Goal: Find specific page/section: Find specific page/section

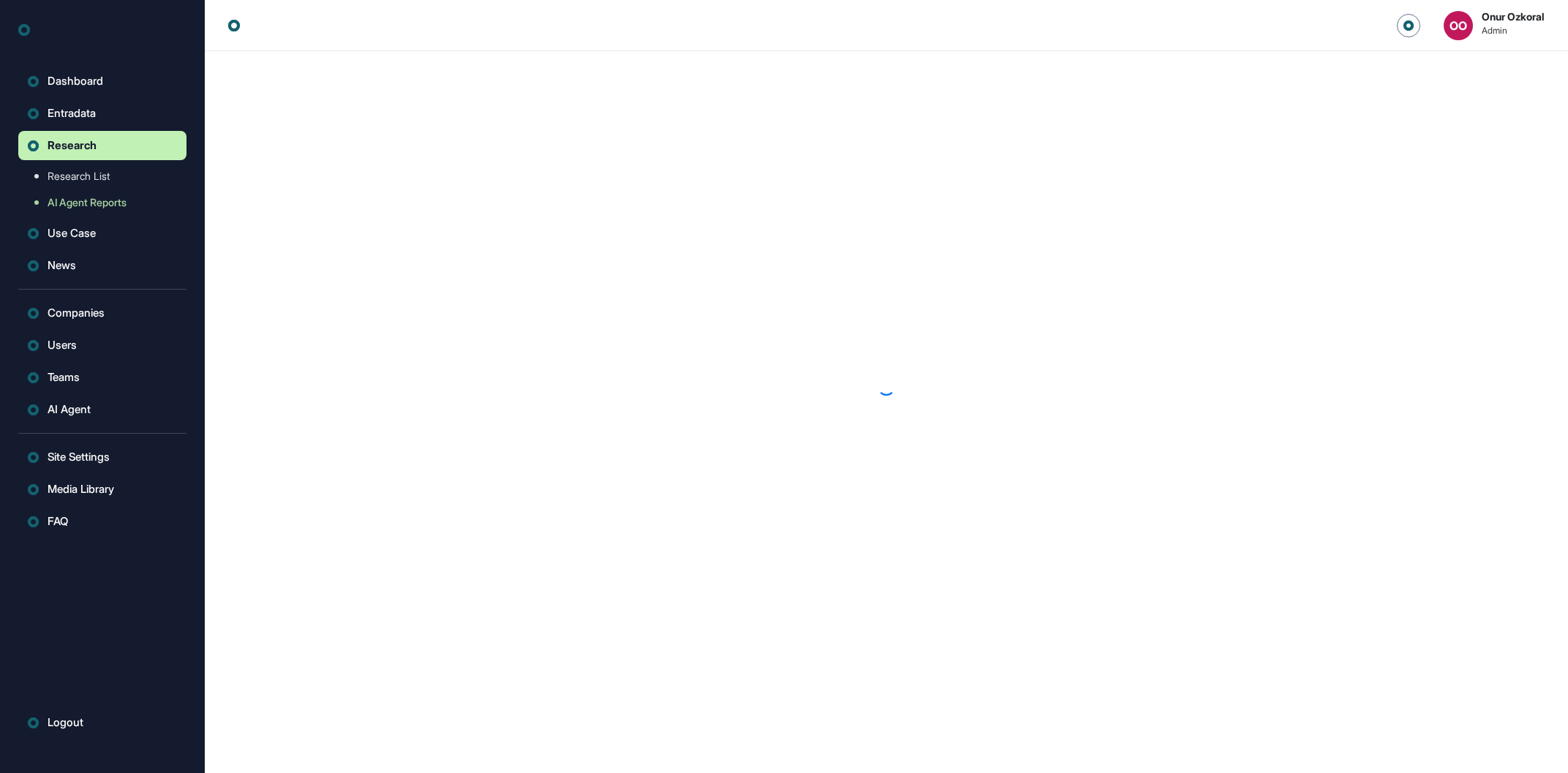
scroll to position [1, 1]
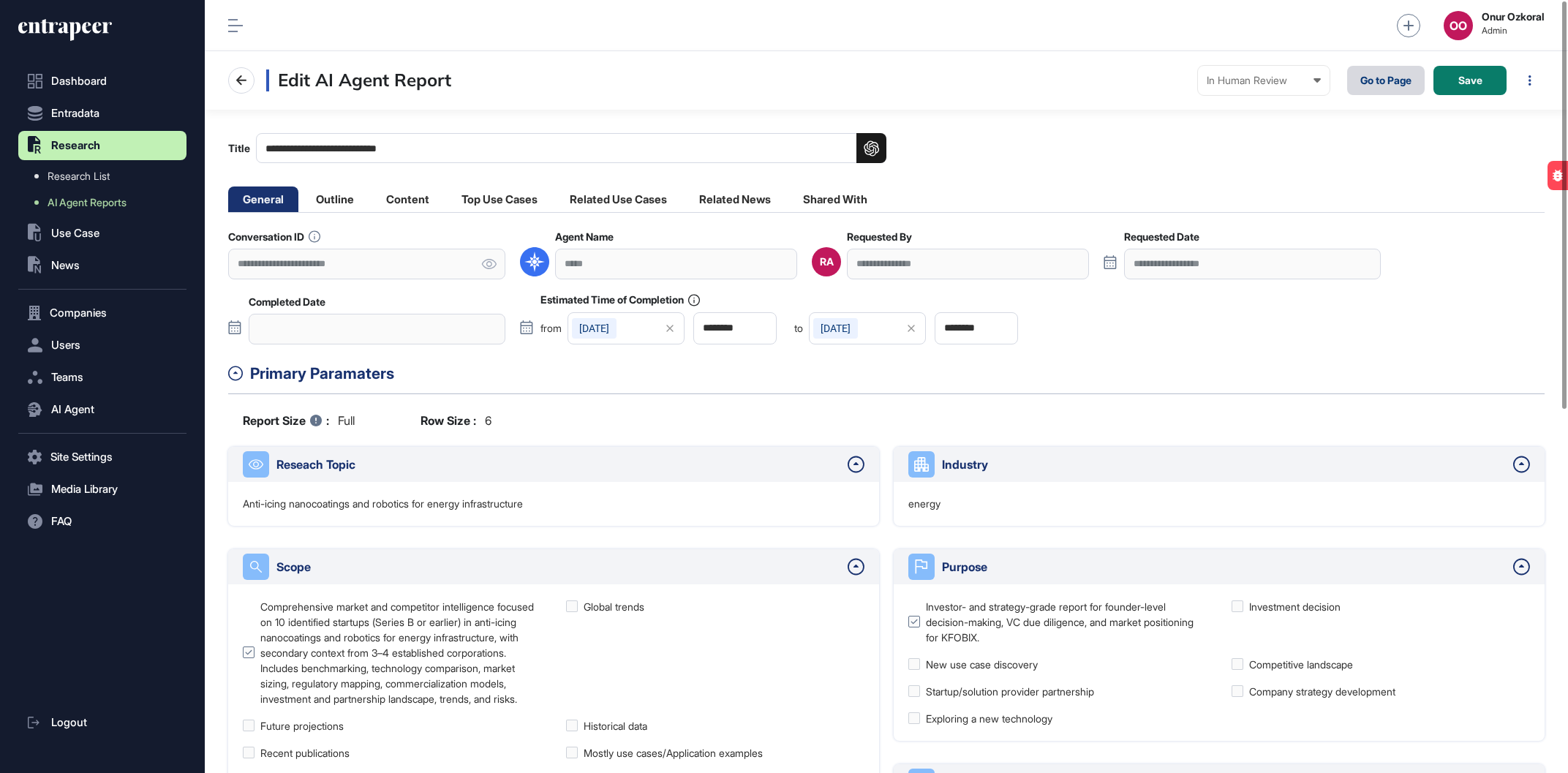
click at [1373, 84] on link "Go to Page" at bounding box center [1386, 80] width 78 height 30
click at [599, 206] on li "Related Use Cases" at bounding box center [618, 199] width 127 height 25
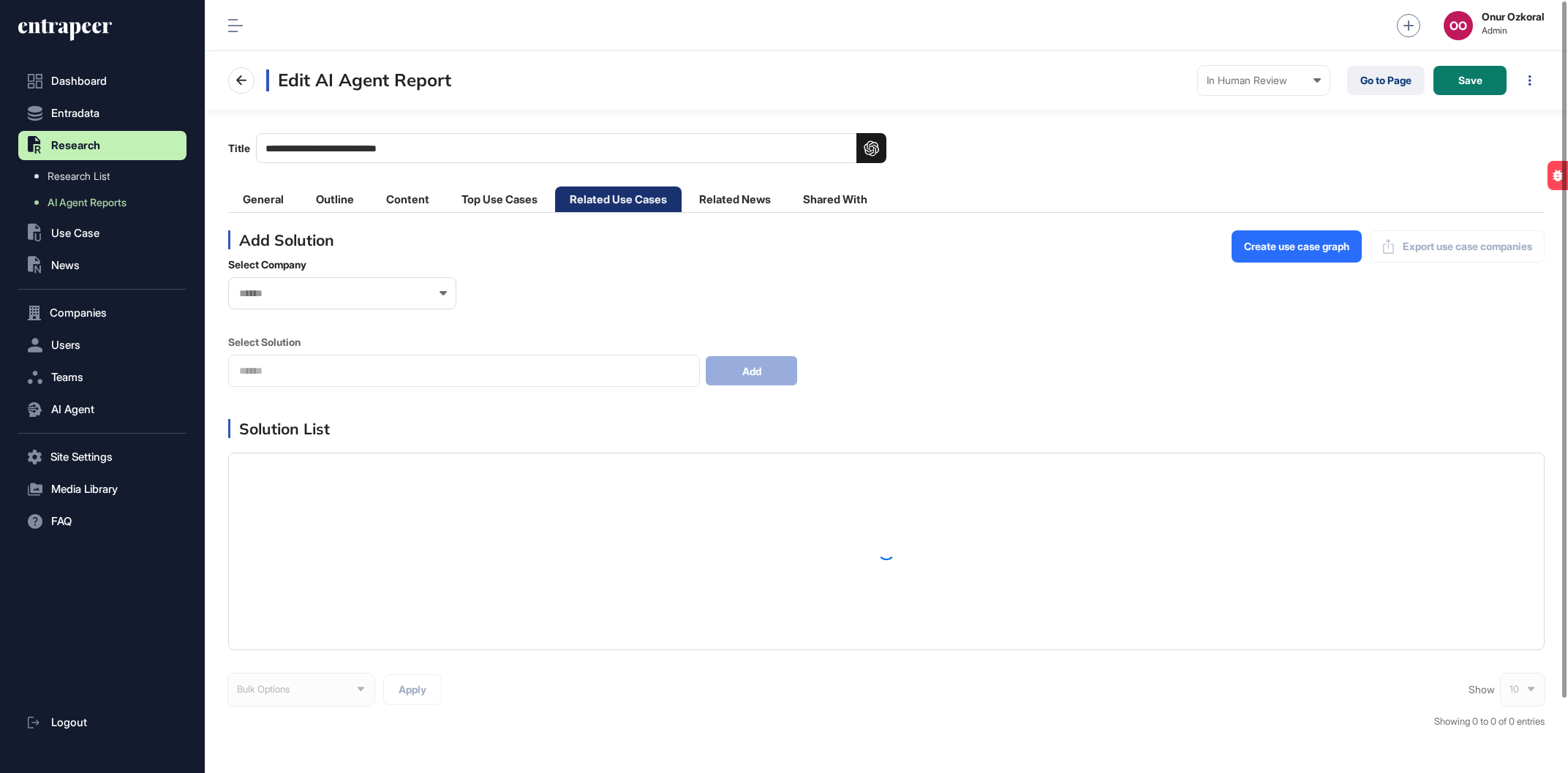
click at [617, 202] on li "Related Use Cases" at bounding box center [618, 199] width 127 height 25
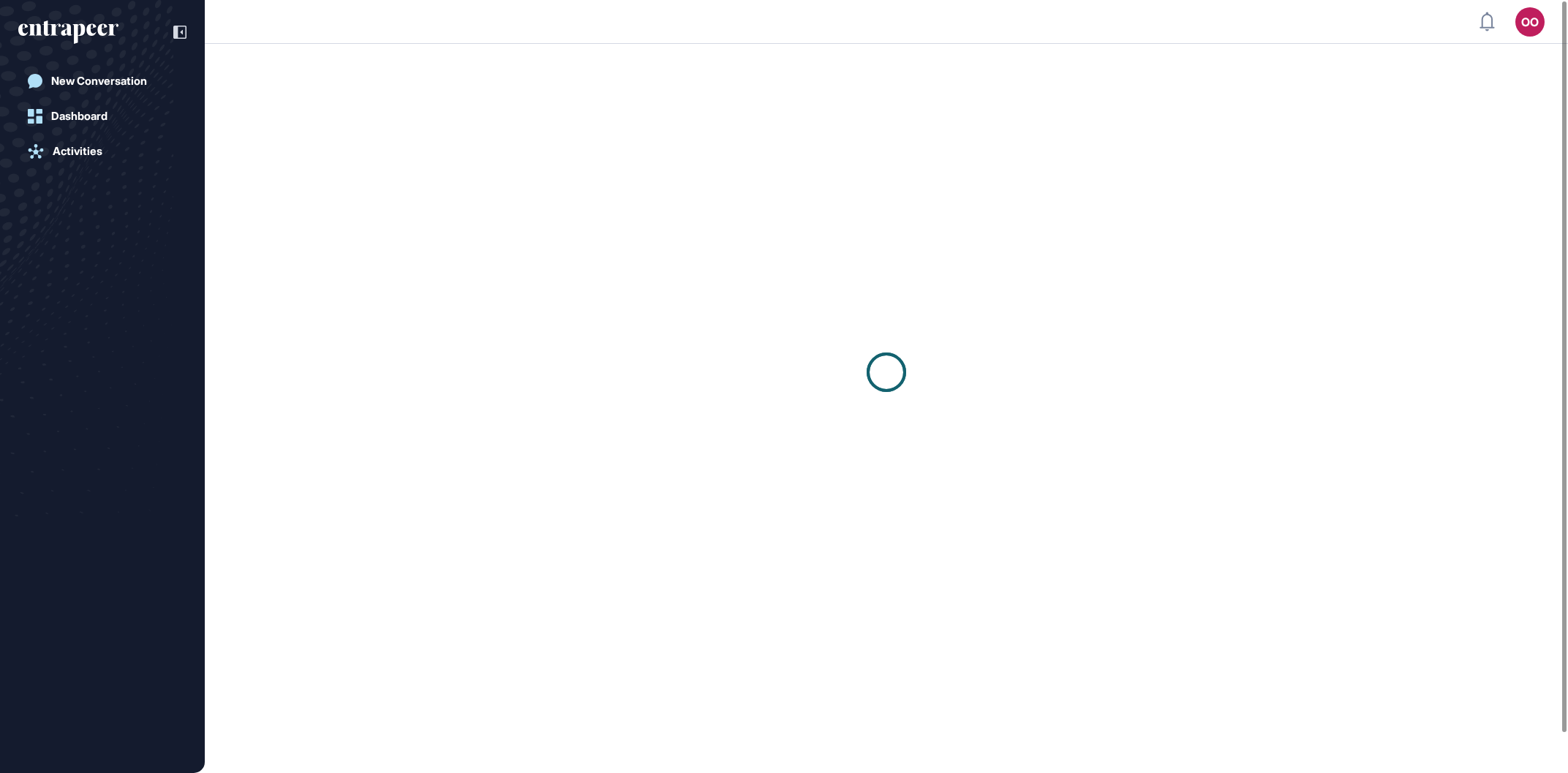
scroll to position [1, 1]
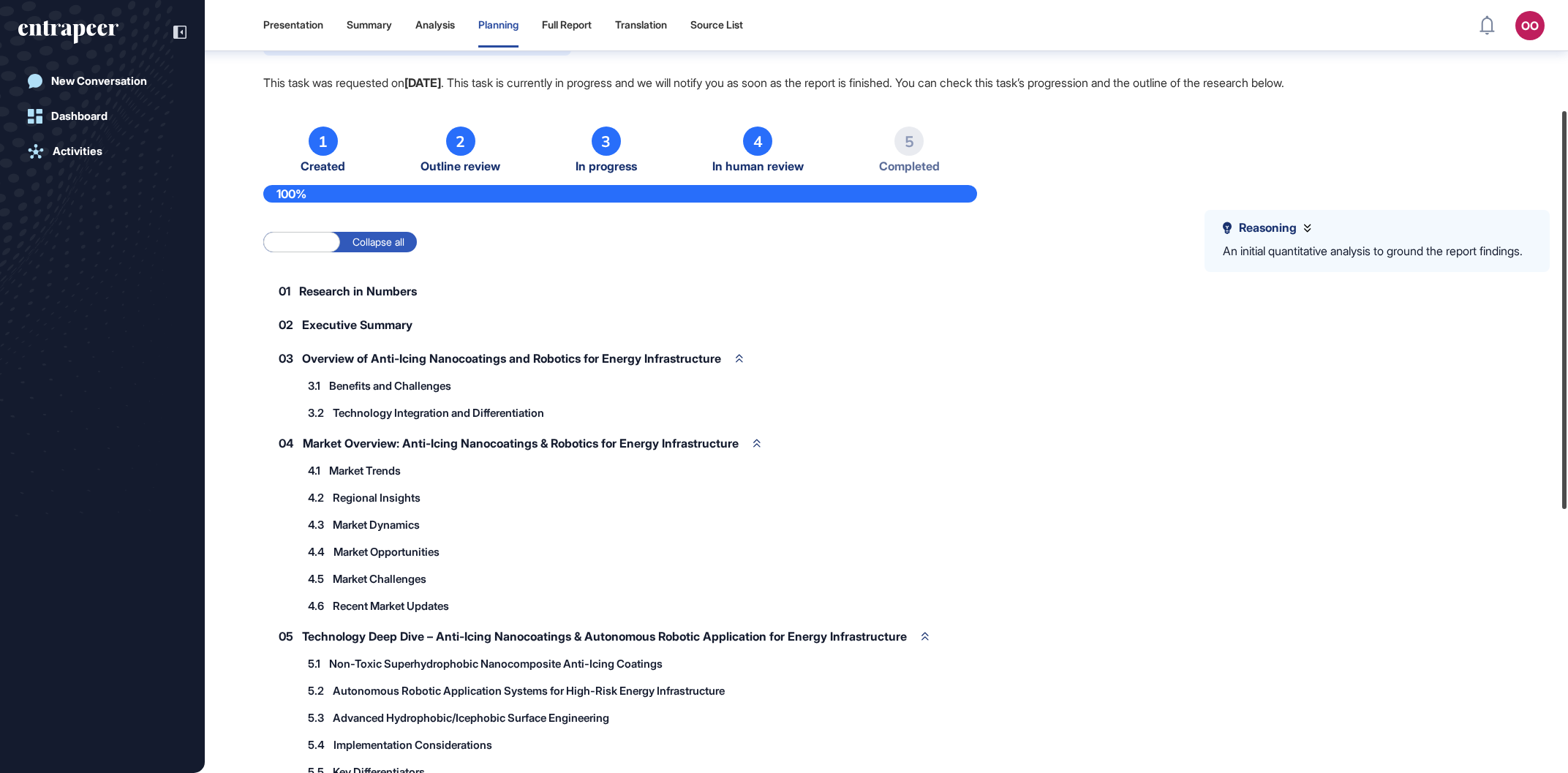
scroll to position [139, 0]
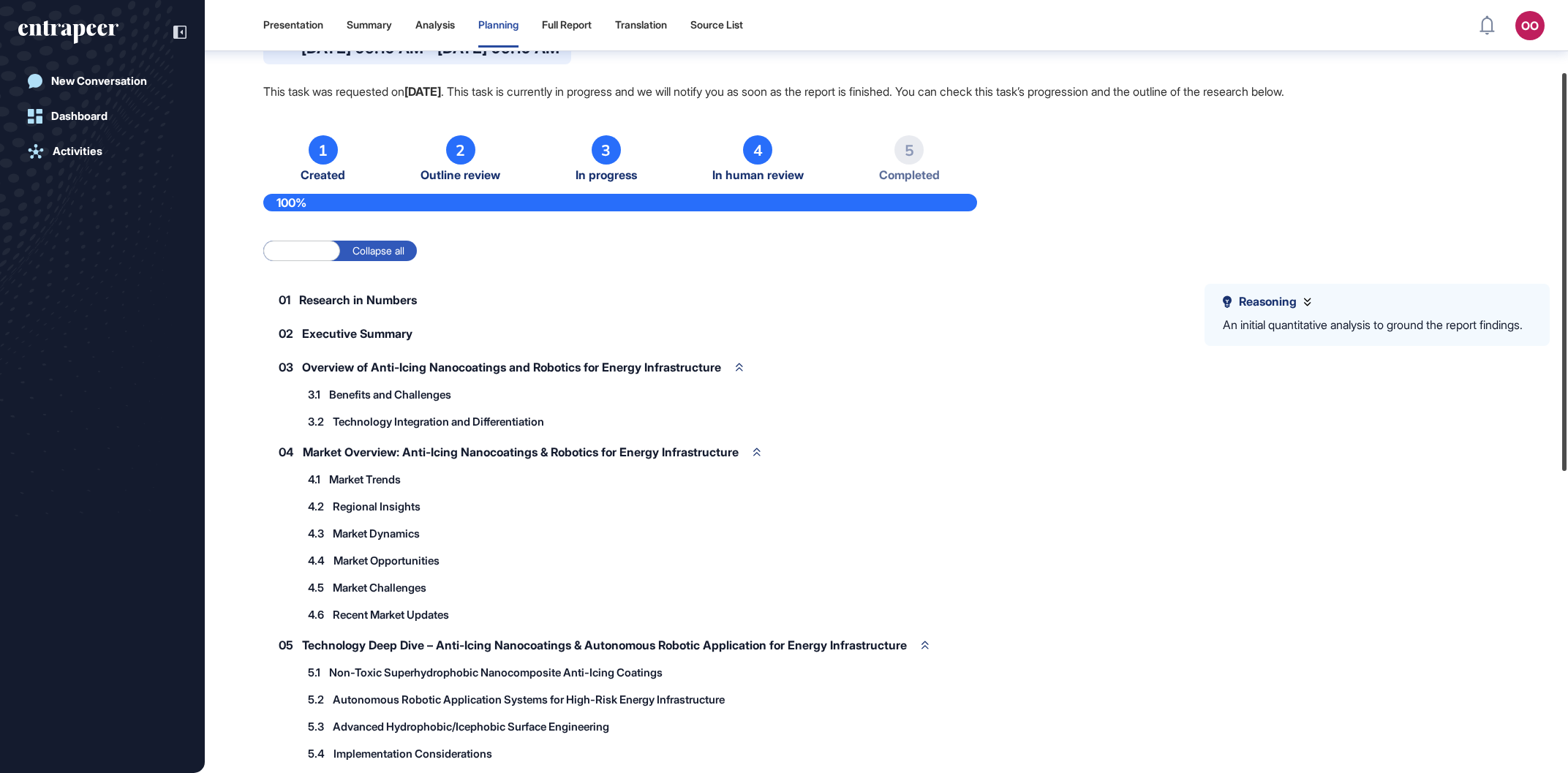
drag, startPoint x: 1566, startPoint y: 77, endPoint x: 1477, endPoint y: 143, distance: 110.8
click at [1477, 143] on div "Presentation Summary Analysis Planning Full Report Translation Source List OO A…" at bounding box center [784, 386] width 1568 height 773
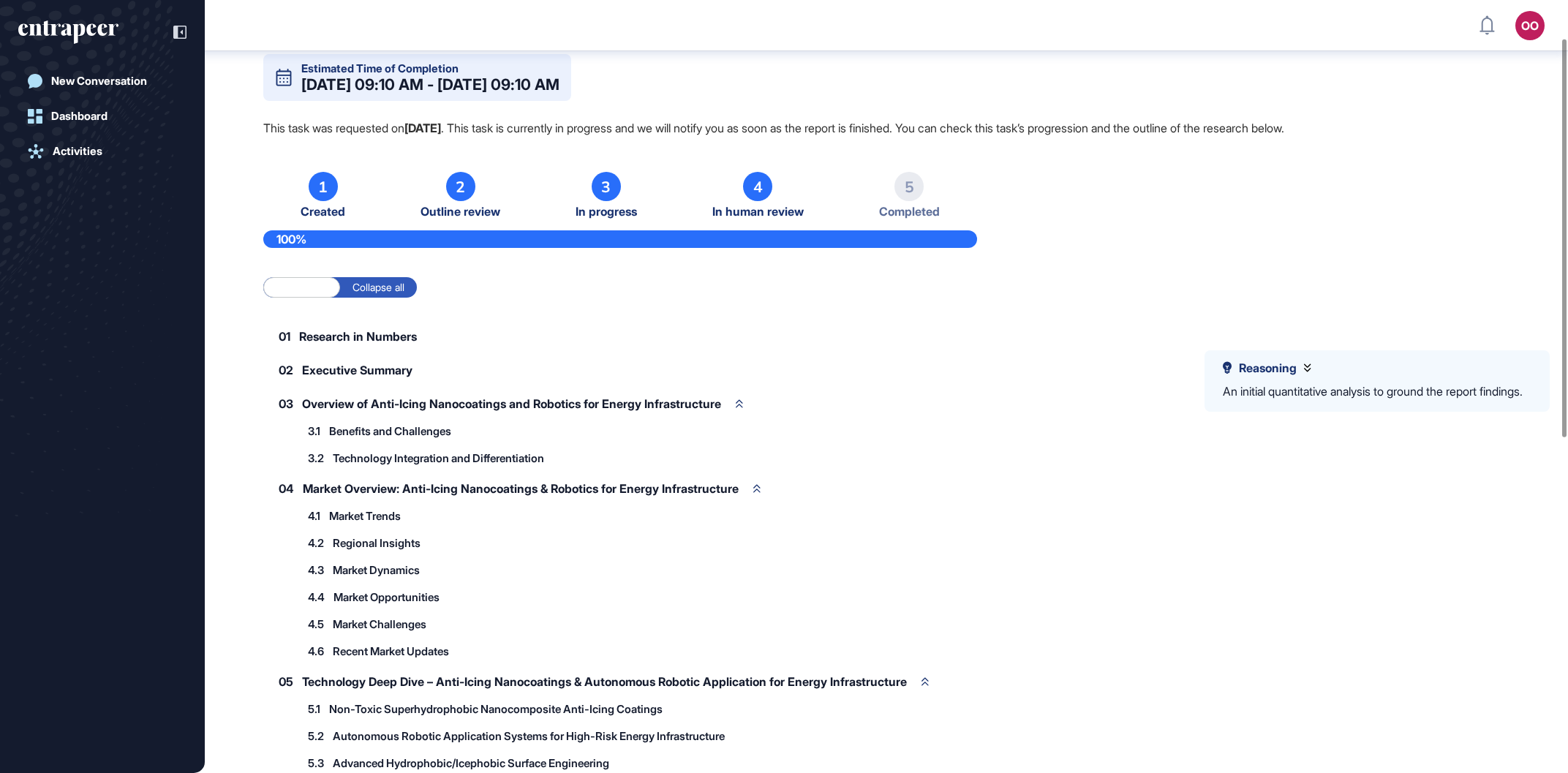
scroll to position [0, 0]
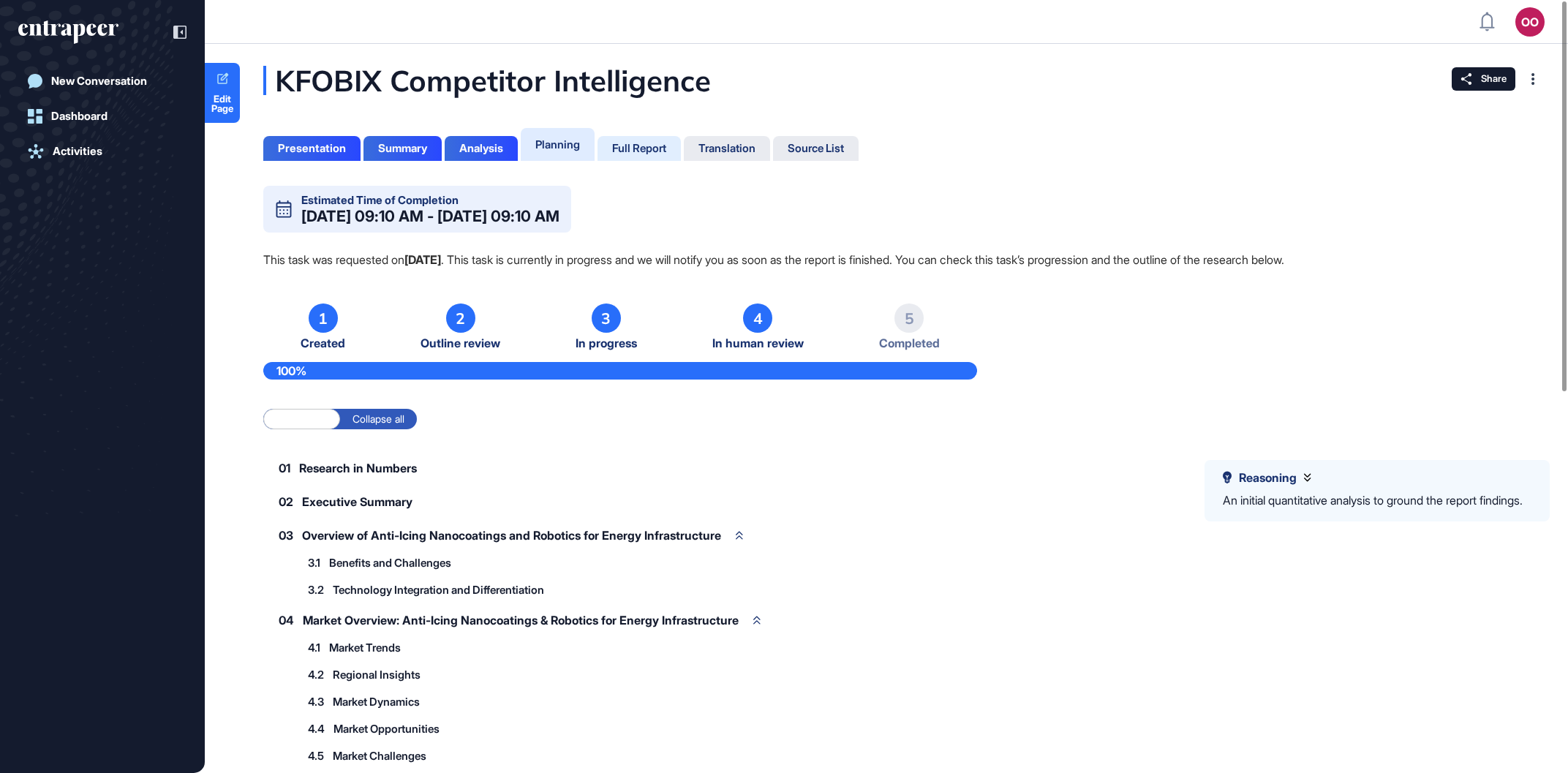
click at [628, 139] on div "Full Report" at bounding box center [639, 148] width 84 height 25
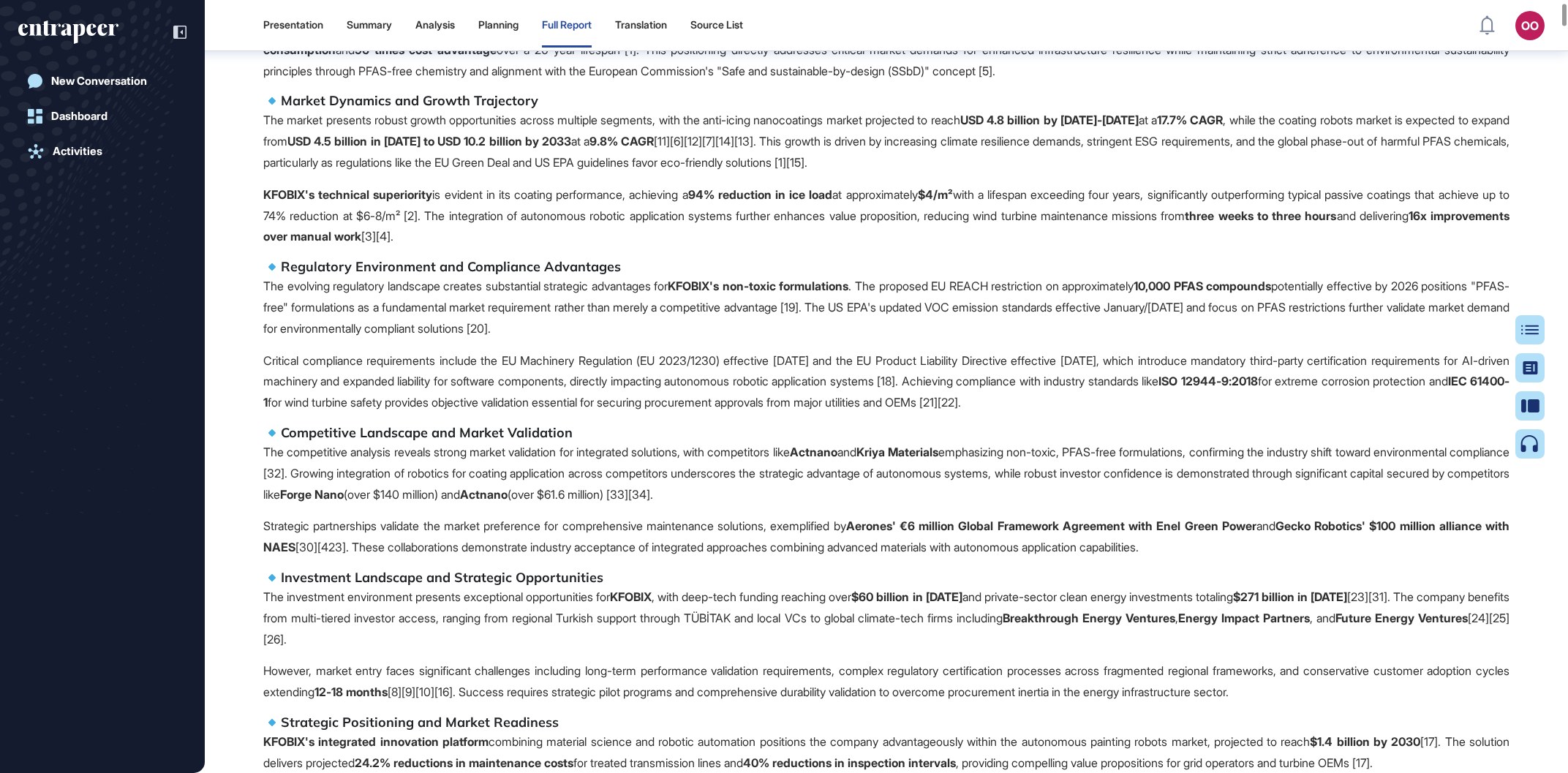
scroll to position [7, 0]
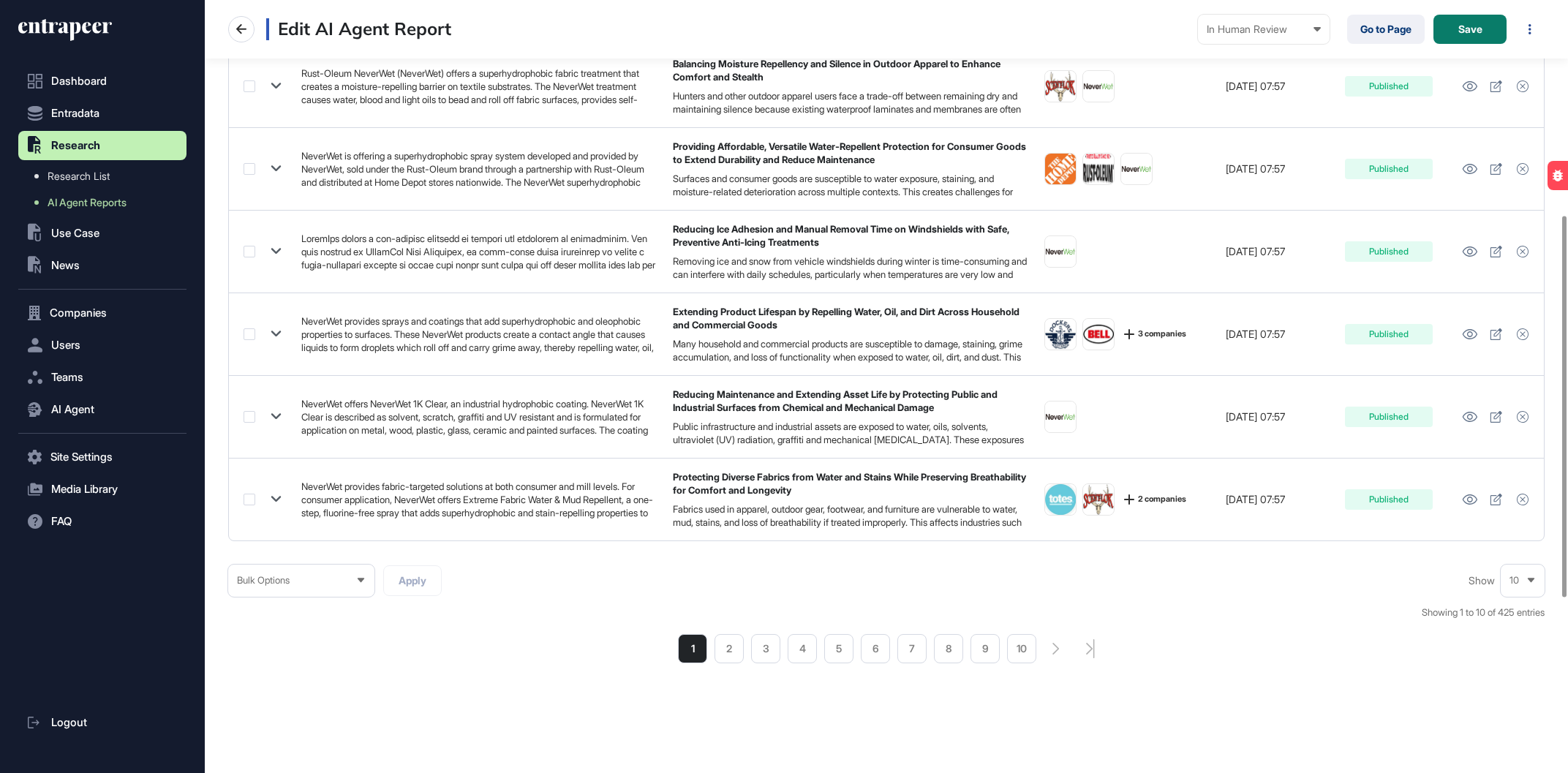
scroll to position [1, 1]
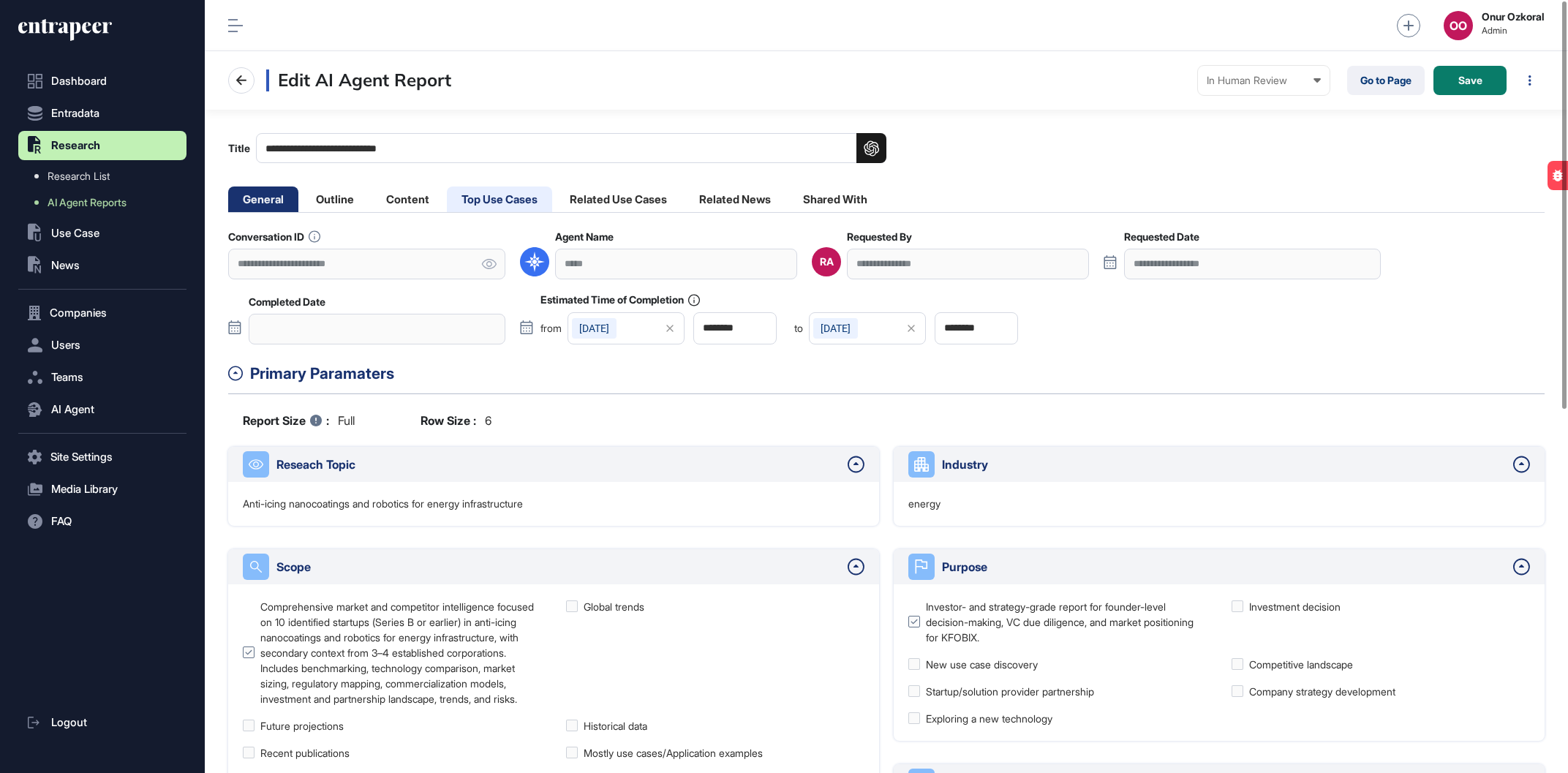
click at [530, 202] on li "Top Use Cases" at bounding box center [499, 199] width 105 height 25
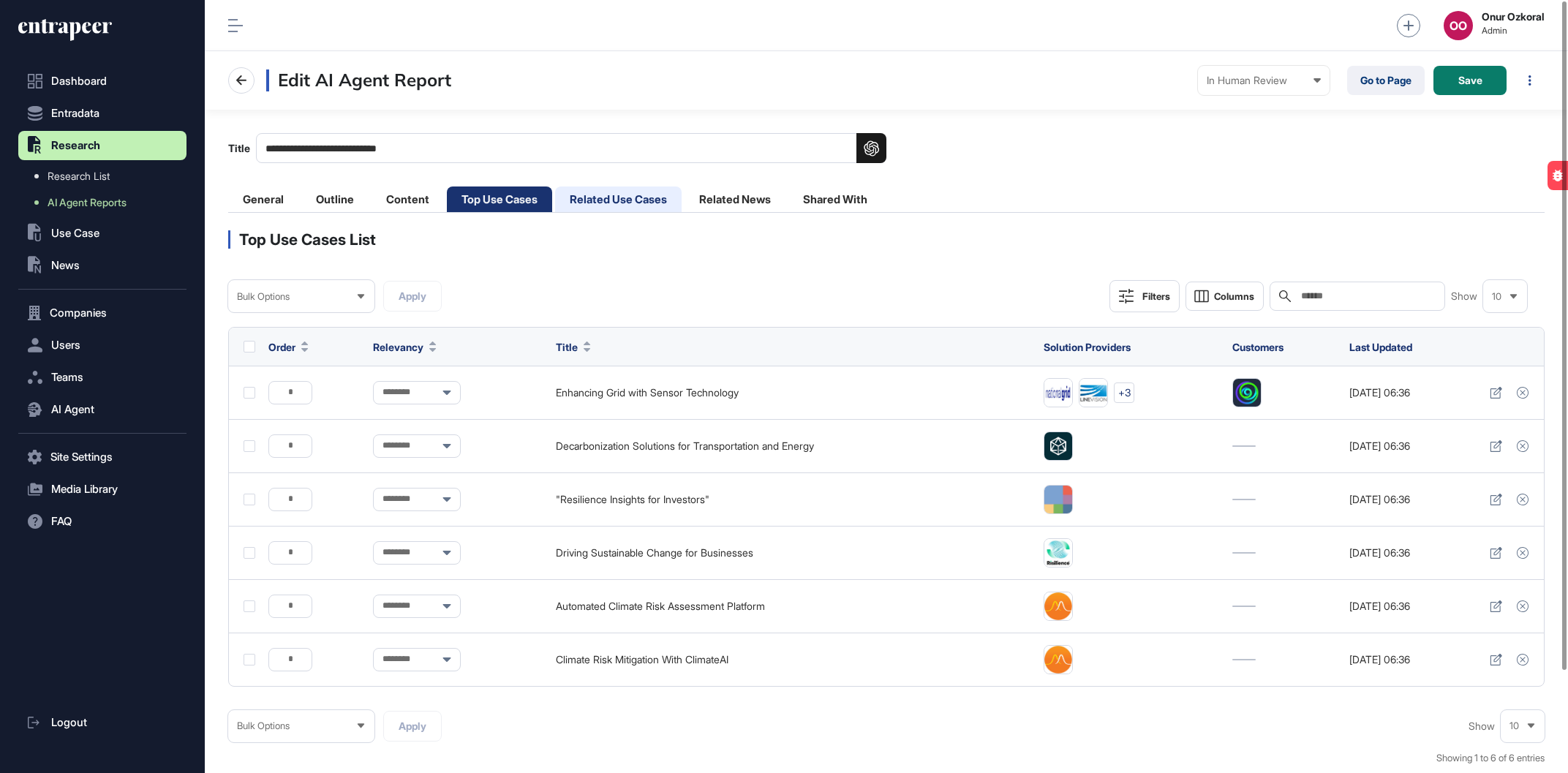
click at [613, 202] on li "Related Use Cases" at bounding box center [618, 199] width 127 height 25
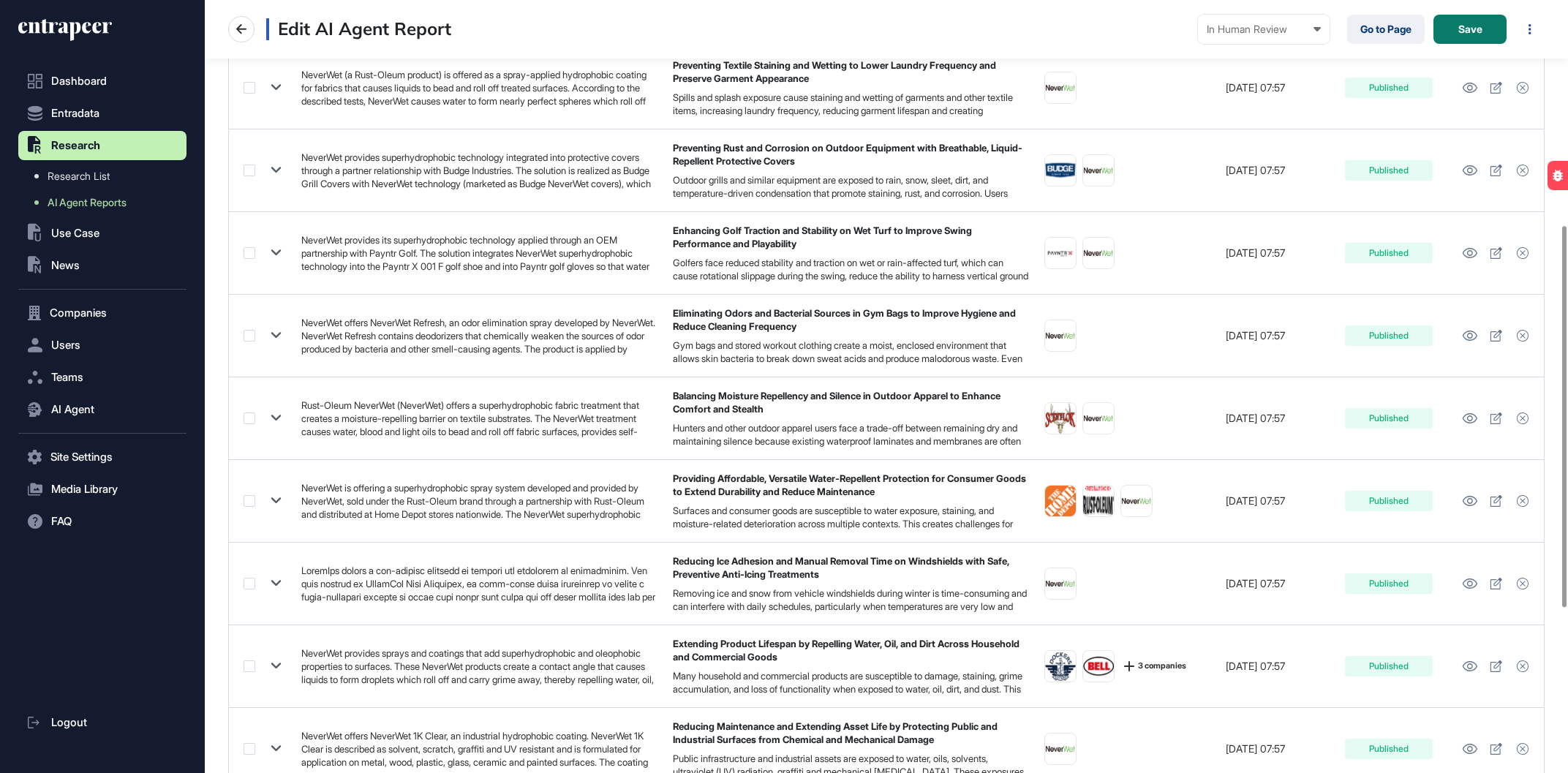
scroll to position [122, 0]
